Goal: Information Seeking & Learning: Understand process/instructions

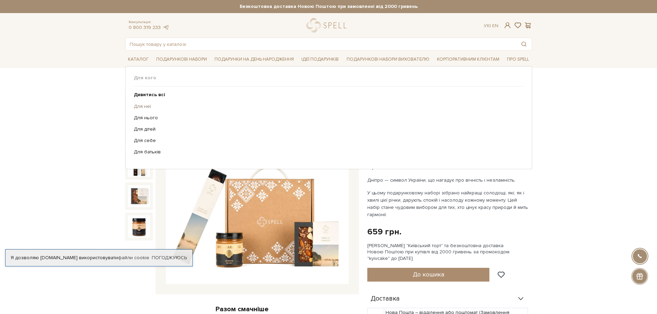
click at [136, 106] on link "Для неї" at bounding box center [326, 106] width 384 height 6
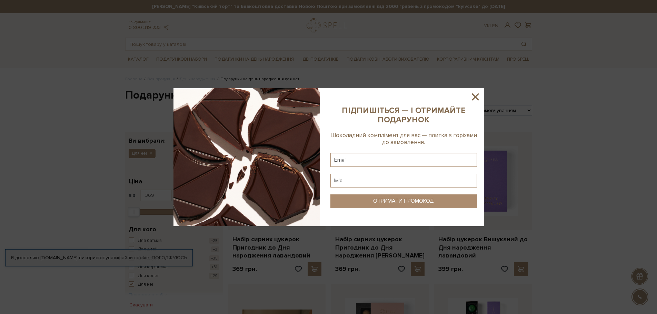
click at [477, 97] on icon at bounding box center [475, 97] width 12 height 12
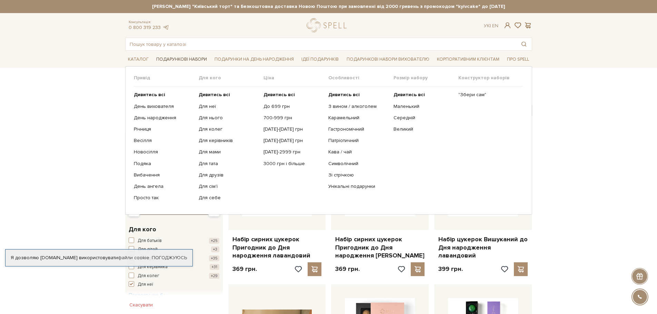
click at [192, 60] on link "Подарункові набори" at bounding box center [181, 59] width 56 height 11
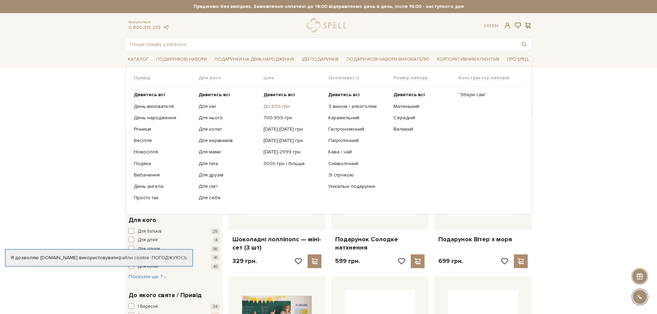
click at [271, 108] on link "До 699 грн" at bounding box center [293, 106] width 60 height 6
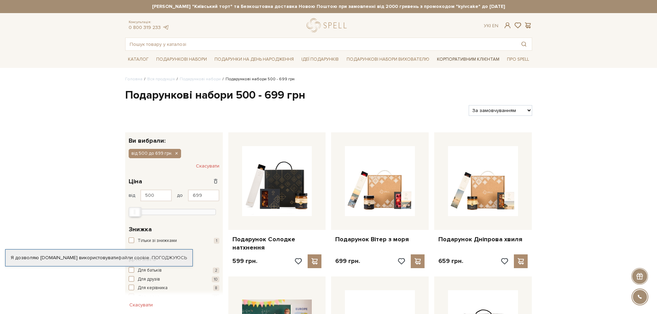
click at [461, 59] on link "Корпоративним клієнтам" at bounding box center [468, 59] width 68 height 12
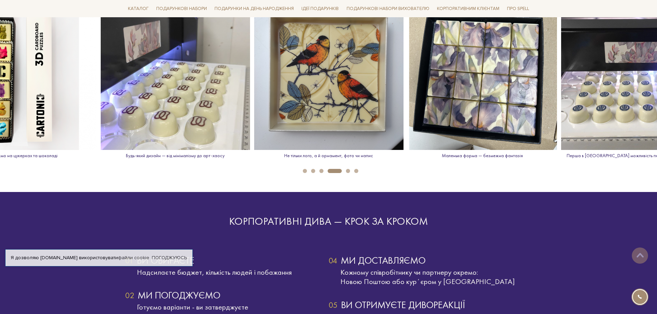
scroll to position [1034, 0]
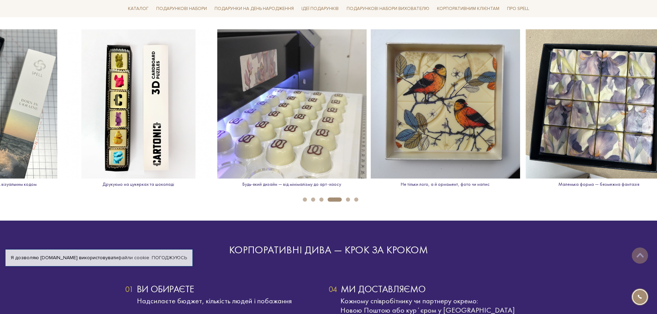
drag, startPoint x: 295, startPoint y: 149, endPoint x: 516, endPoint y: 135, distance: 221.3
click at [516, 135] on img at bounding box center [444, 103] width 149 height 149
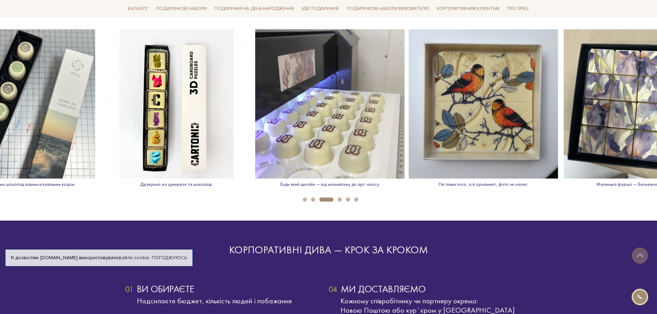
drag, startPoint x: 166, startPoint y: 140, endPoint x: 336, endPoint y: 124, distance: 170.3
click at [315, 124] on div "Будь-який дизайн — від мінімалізму до арт-хаосу Не тільки лого, а й орнамент, ф…" at bounding box center [560, 111] width 2454 height 164
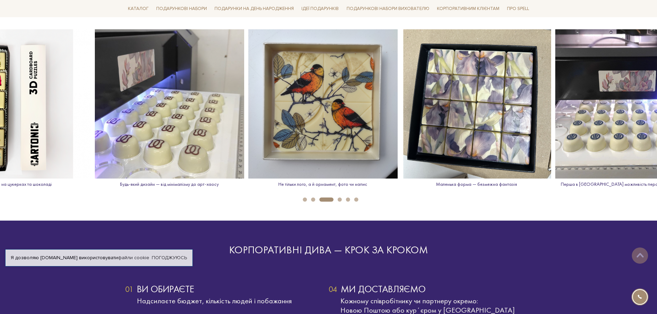
drag, startPoint x: 451, startPoint y: 103, endPoint x: 176, endPoint y: 136, distance: 276.6
click at [248, 131] on img at bounding box center [322, 103] width 149 height 149
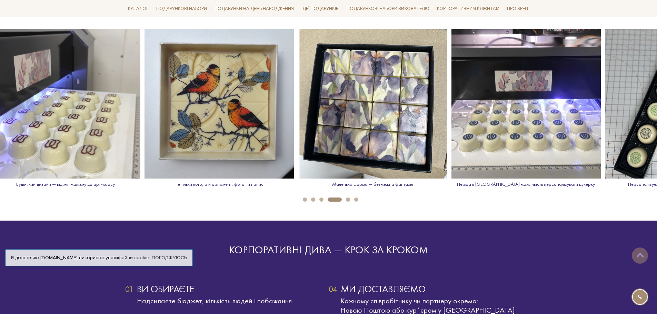
drag, startPoint x: 364, startPoint y: 128, endPoint x: 65, endPoint y: 164, distance: 300.9
click at [298, 147] on img at bounding box center [372, 103] width 149 height 149
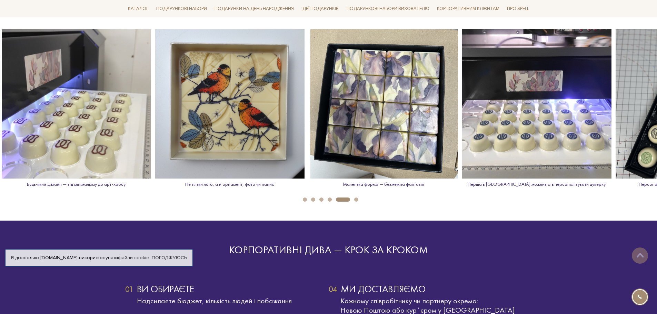
drag, startPoint x: 445, startPoint y: 137, endPoint x: 548, endPoint y: 165, distance: 106.8
click at [579, 167] on img at bounding box center [536, 103] width 149 height 149
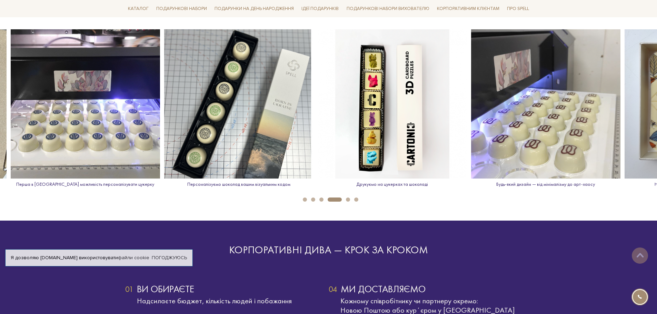
drag, startPoint x: 203, startPoint y: 172, endPoint x: 337, endPoint y: 136, distance: 139.1
click at [594, 123] on img at bounding box center [545, 103] width 149 height 149
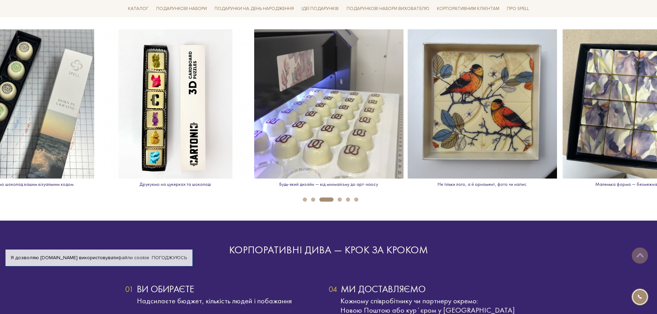
drag, startPoint x: 234, startPoint y: 138, endPoint x: 643, endPoint y: 87, distance: 411.9
click at [604, 100] on div "Будь-який дизайн — від мінімалізму до арт-хаосу Не тільки лого, а й орнамент, ф…" at bounding box center [559, 111] width 2454 height 164
drag, startPoint x: 281, startPoint y: 124, endPoint x: 387, endPoint y: 117, distance: 106.0
click at [656, 82] on html "Подарункові набори SALE Корпоративним клієнтам Доставка і оплата Консультація: …" at bounding box center [328, 284] width 657 height 2636
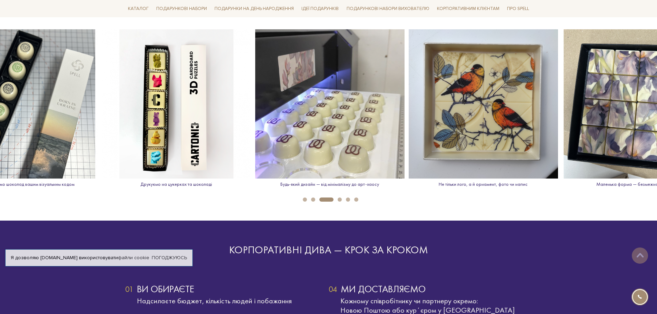
drag, startPoint x: 294, startPoint y: 136, endPoint x: 660, endPoint y: 68, distance: 372.0
click at [656, 68] on html "Подарункові набори SALE Корпоративним клієнтам Доставка і оплата Консультація: …" at bounding box center [328, 284] width 657 height 2636
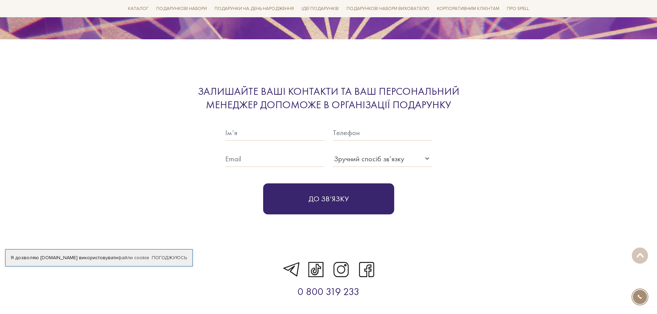
scroll to position [2307, 0]
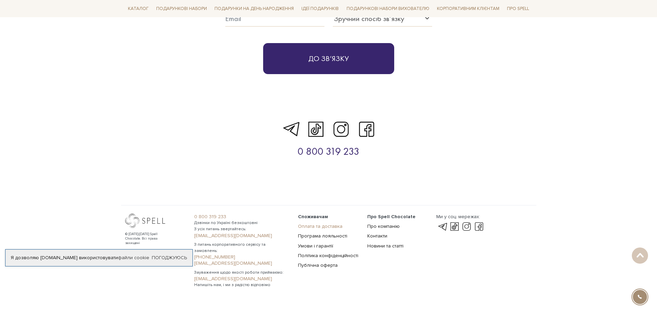
click at [314, 223] on link "Оплата та доставка" at bounding box center [320, 226] width 44 height 6
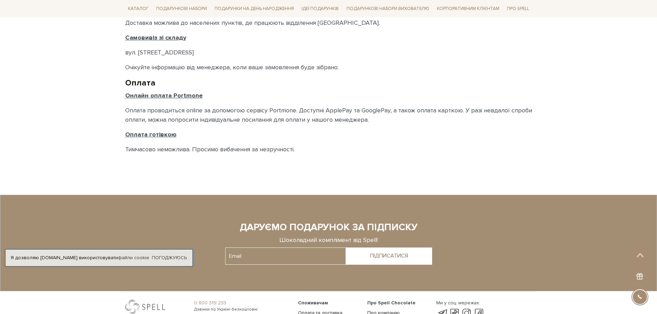
scroll to position [414, 0]
